Goal: Transaction & Acquisition: Book appointment/travel/reservation

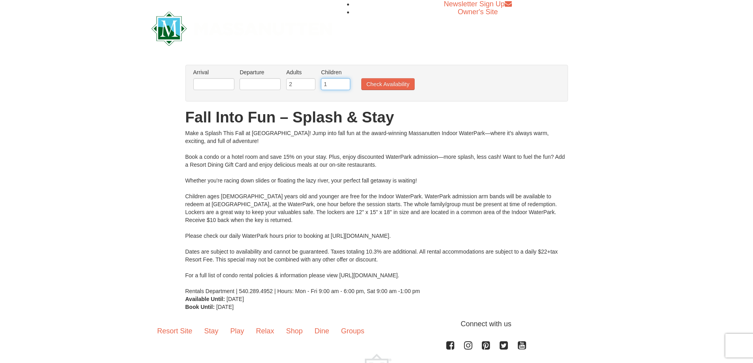
click at [346, 83] on input "1" at bounding box center [335, 84] width 29 height 12
click at [346, 83] on input "2" at bounding box center [335, 84] width 29 height 12
click at [346, 83] on input "3" at bounding box center [335, 84] width 29 height 12
click at [346, 83] on input "4" at bounding box center [335, 84] width 29 height 12
click at [346, 83] on input "5" at bounding box center [335, 84] width 29 height 12
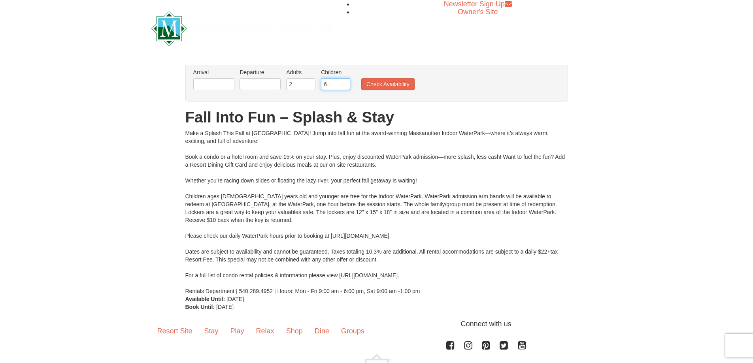
click at [346, 83] on input "6" at bounding box center [335, 84] width 29 height 12
type input "5"
click at [345, 87] on input "5" at bounding box center [335, 84] width 29 height 12
click at [215, 85] on input "text" at bounding box center [213, 84] width 41 height 12
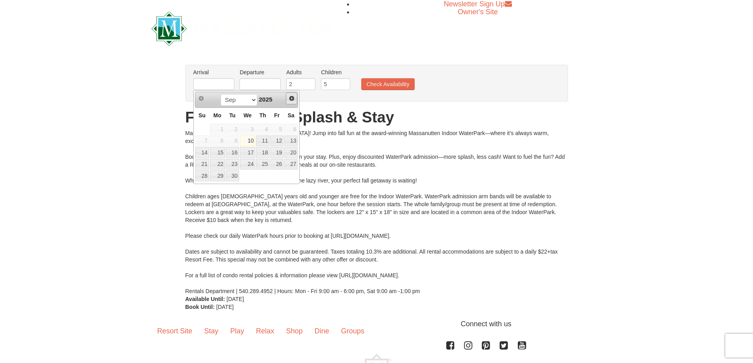
click at [294, 98] on span "Next" at bounding box center [292, 98] width 6 height 6
click at [280, 176] on link "31" at bounding box center [276, 175] width 13 height 11
type input "[DATE]"
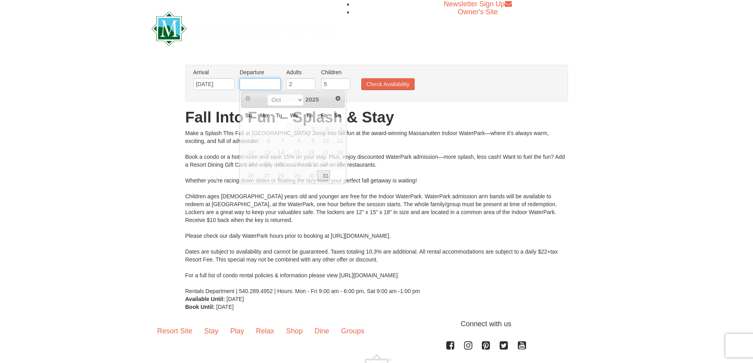
click at [274, 85] on input "text" at bounding box center [260, 84] width 41 height 12
click at [337, 97] on span "Next" at bounding box center [338, 98] width 6 height 6
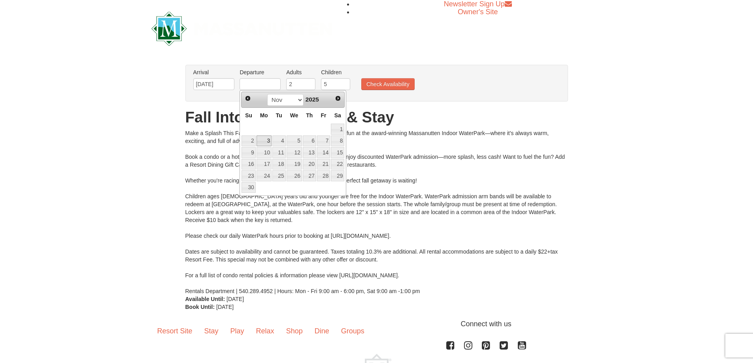
click at [265, 140] on link "3" at bounding box center [264, 141] width 15 height 11
type input "[DATE]"
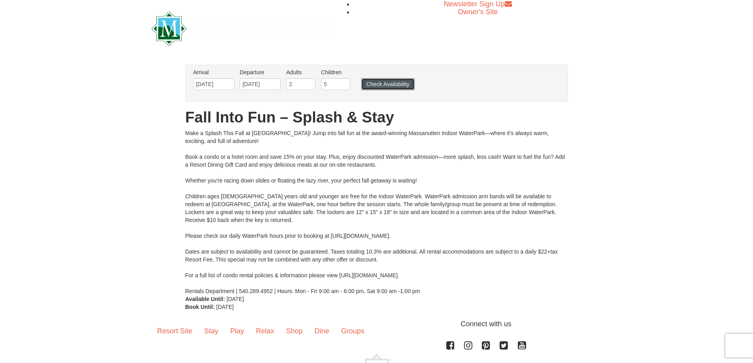
click at [393, 83] on button "Check Availability" at bounding box center [387, 84] width 53 height 12
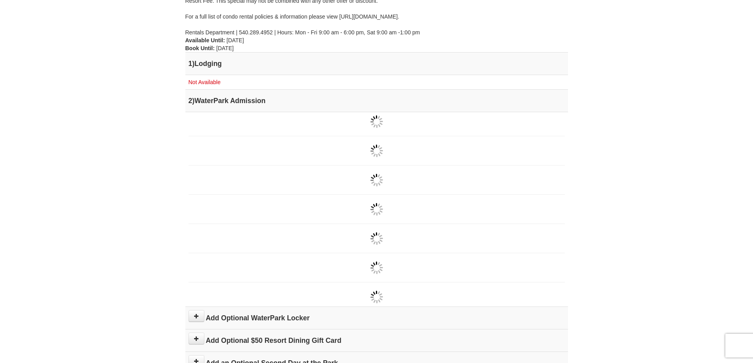
scroll to position [277, 0]
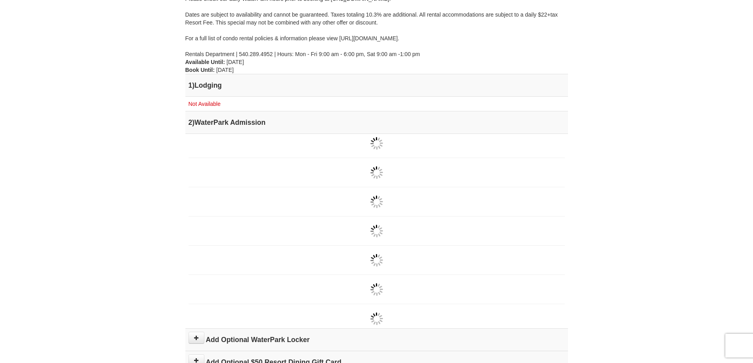
scroll to position [277, 0]
